Goal: Browse casually

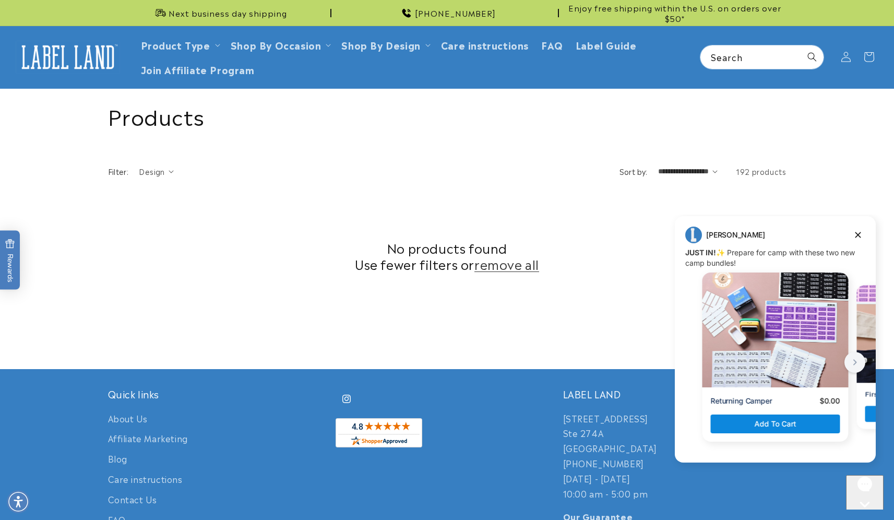
scroll to position [263, 0]
